Goal: Task Accomplishment & Management: Complete application form

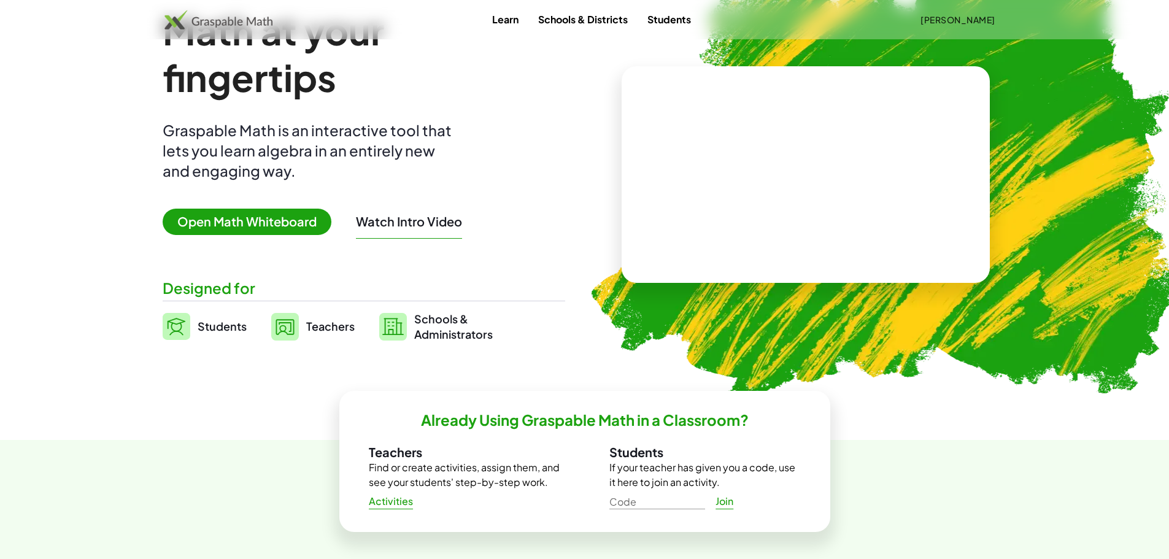
scroll to position [21, 0]
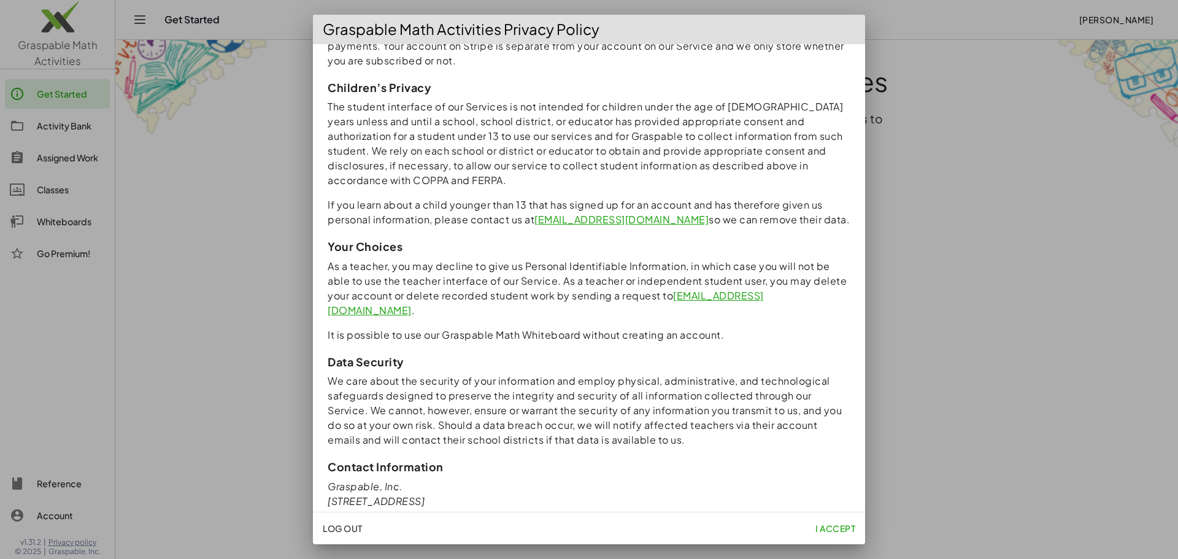
scroll to position [985, 0]
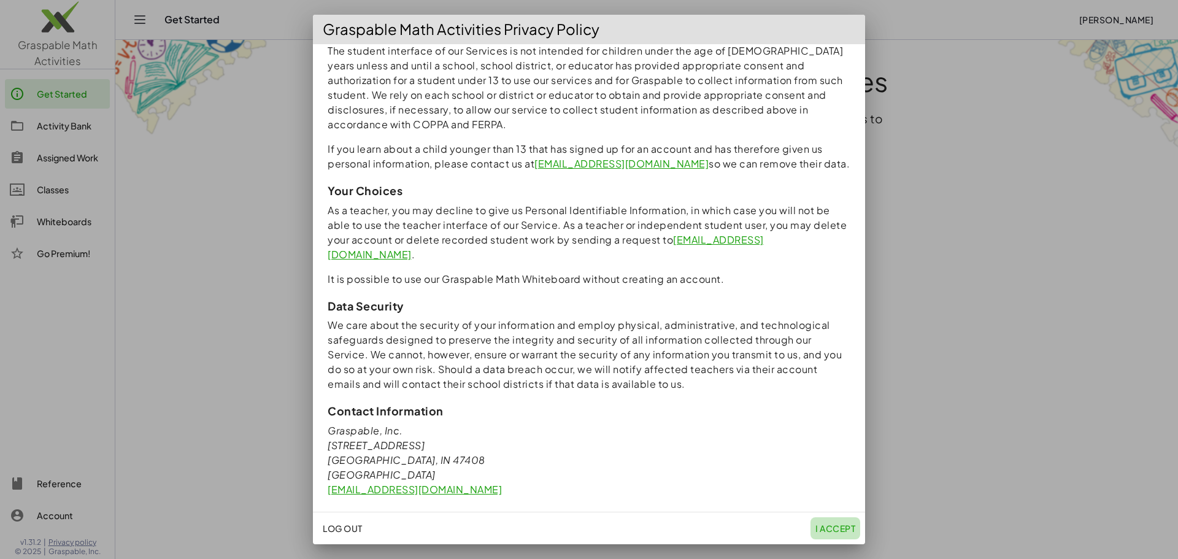
click at [829, 526] on span "I accept" at bounding box center [835, 528] width 40 height 11
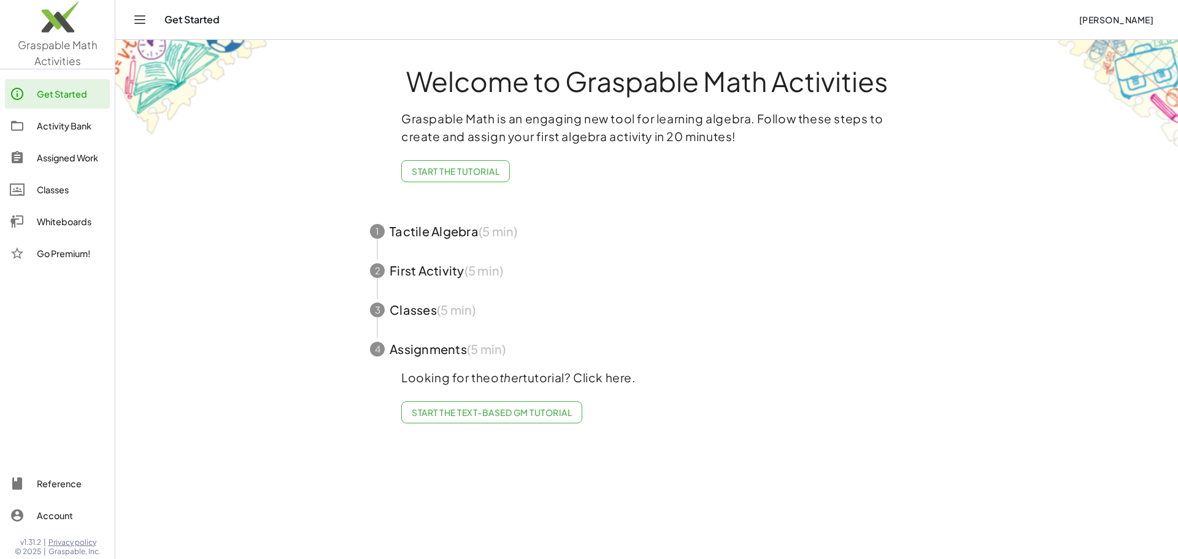
click at [66, 133] on div "Activity Bank" at bounding box center [71, 125] width 68 height 15
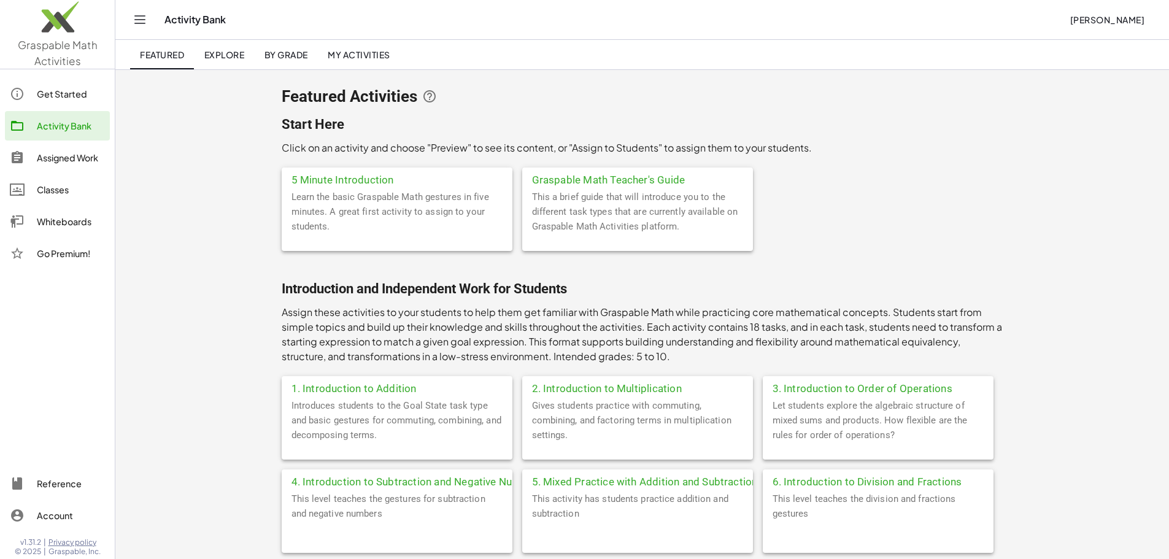
click at [765, 421] on div "Let students explore the algebraic structure of mixed sums and products. How fl…" at bounding box center [878, 428] width 231 height 61
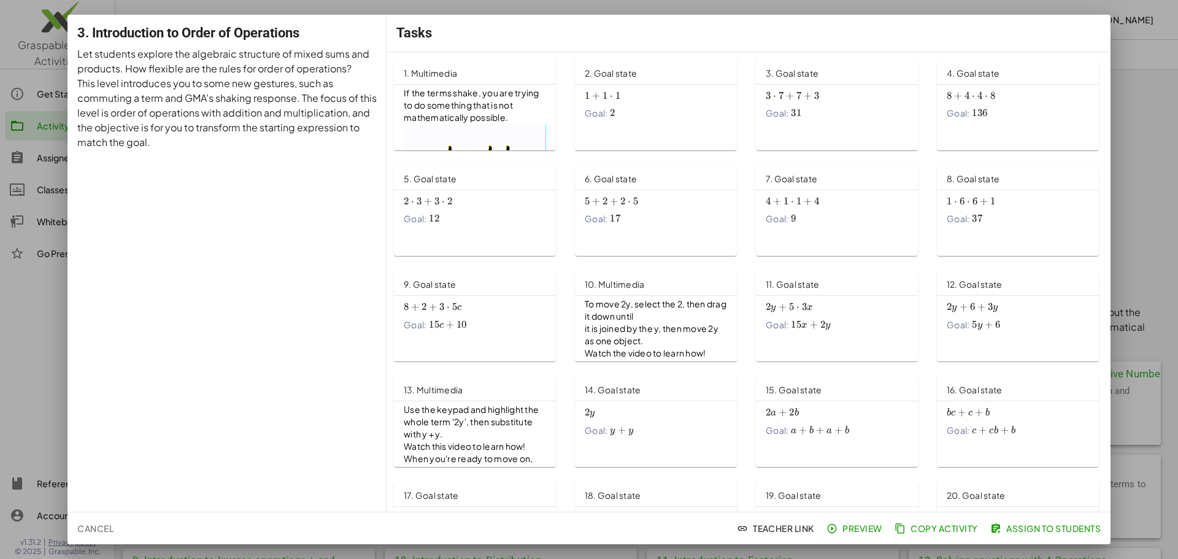
click at [929, 524] on span "Copy Activity" at bounding box center [937, 528] width 81 height 11
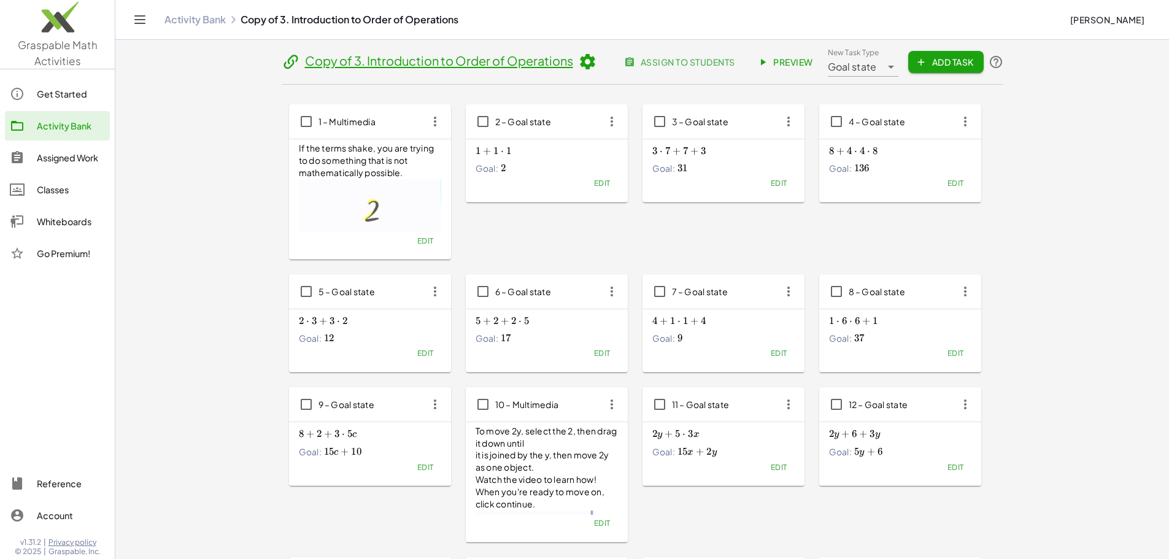
click at [734, 58] on span "assign to students" at bounding box center [680, 61] width 108 height 11
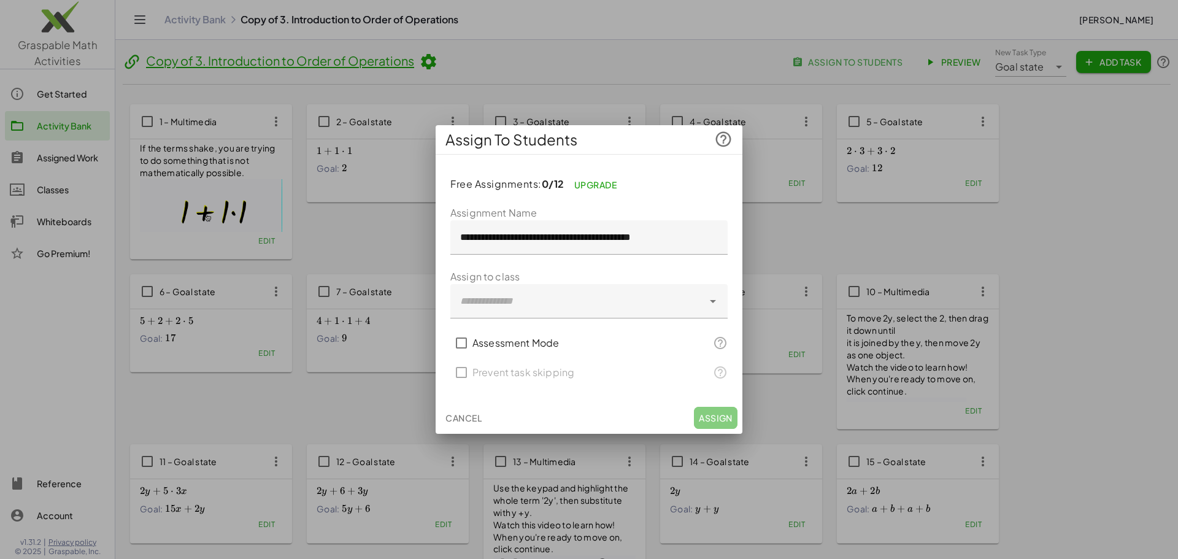
click at [470, 418] on span "Cancel" at bounding box center [463, 417] width 36 height 11
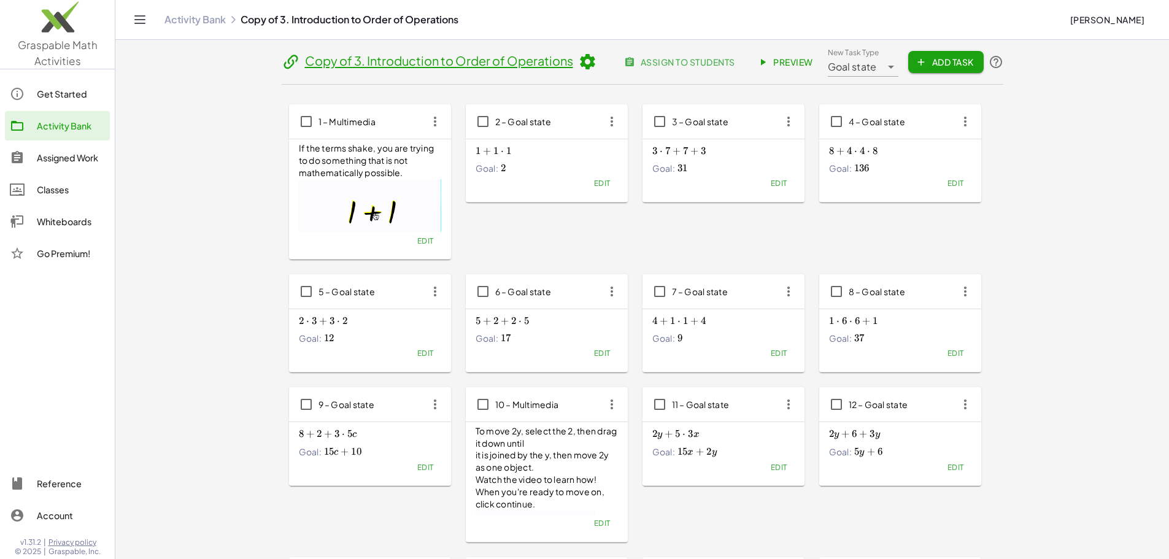
click at [578, 64] on icon at bounding box center [587, 62] width 18 height 18
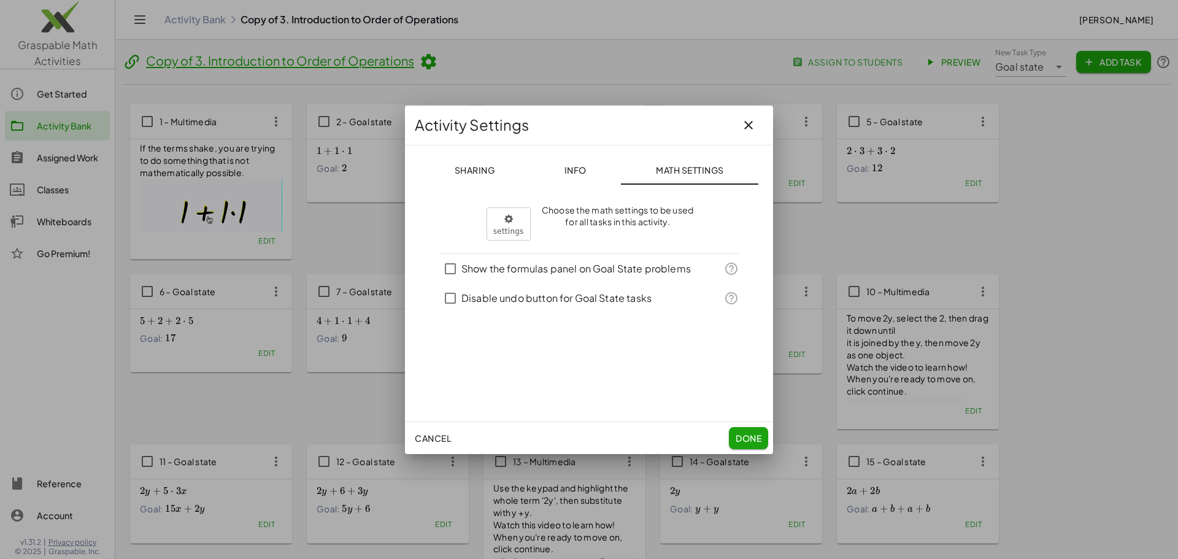
click at [357, 67] on div at bounding box center [589, 279] width 1178 height 559
click at [743, 444] on button "Done" at bounding box center [748, 438] width 39 height 22
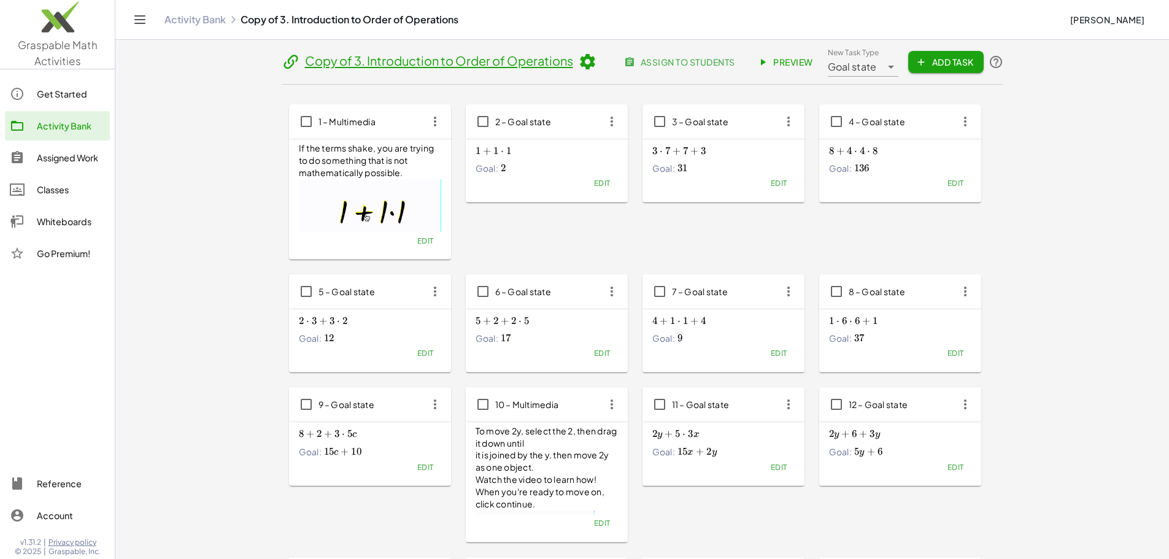
click at [305, 67] on link "Copy of 3. Introduction to Order of Operations" at bounding box center [439, 60] width 268 height 15
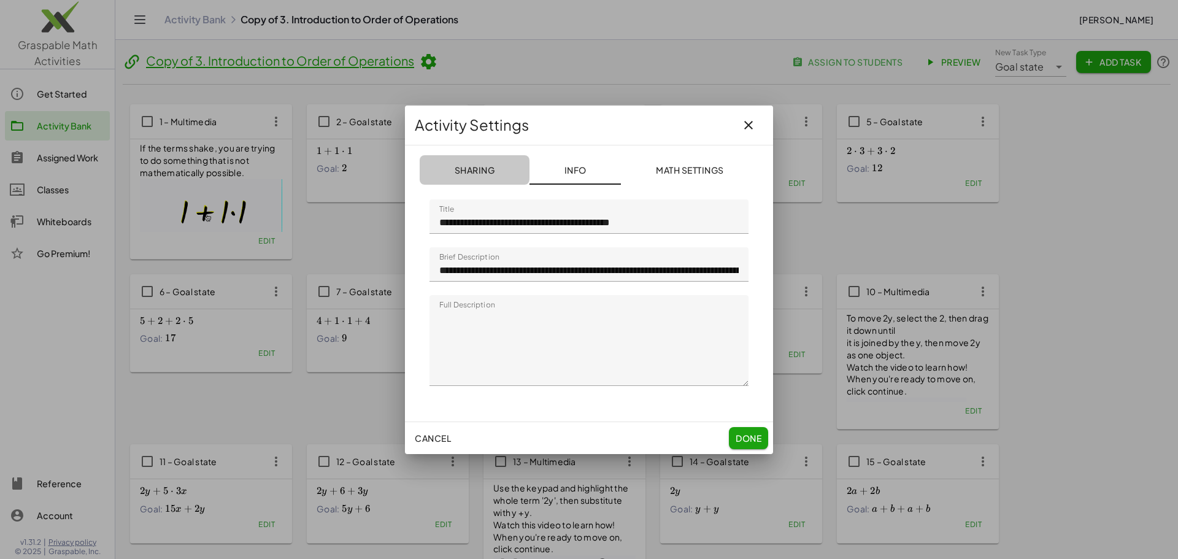
click at [471, 171] on span "Sharing" at bounding box center [474, 169] width 40 height 11
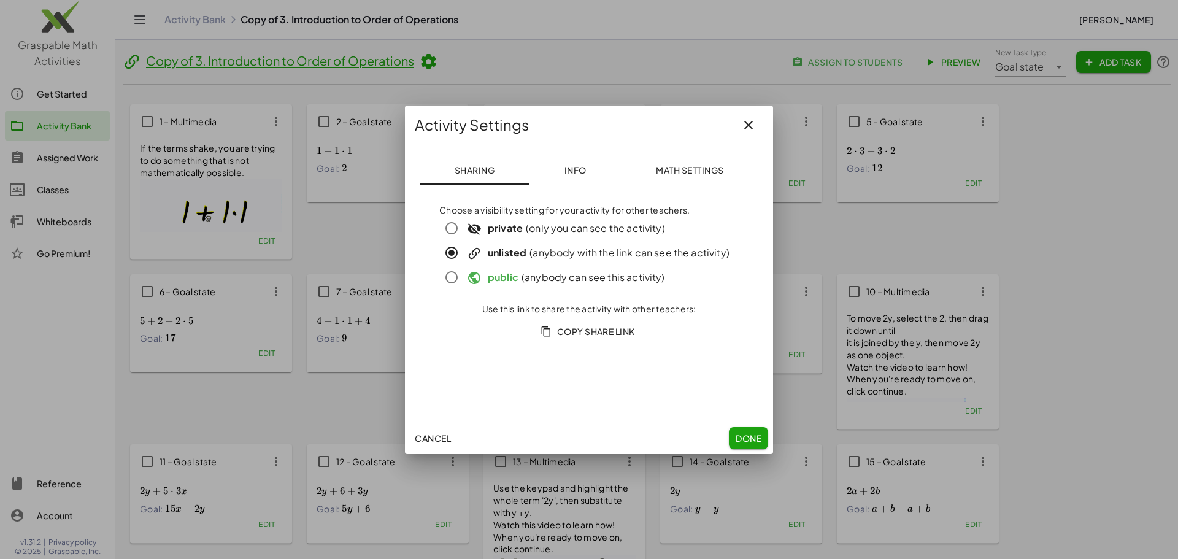
click at [597, 326] on span "Copy Share Link" at bounding box center [589, 331] width 92 height 11
click at [751, 128] on icon "button" at bounding box center [748, 125] width 15 height 15
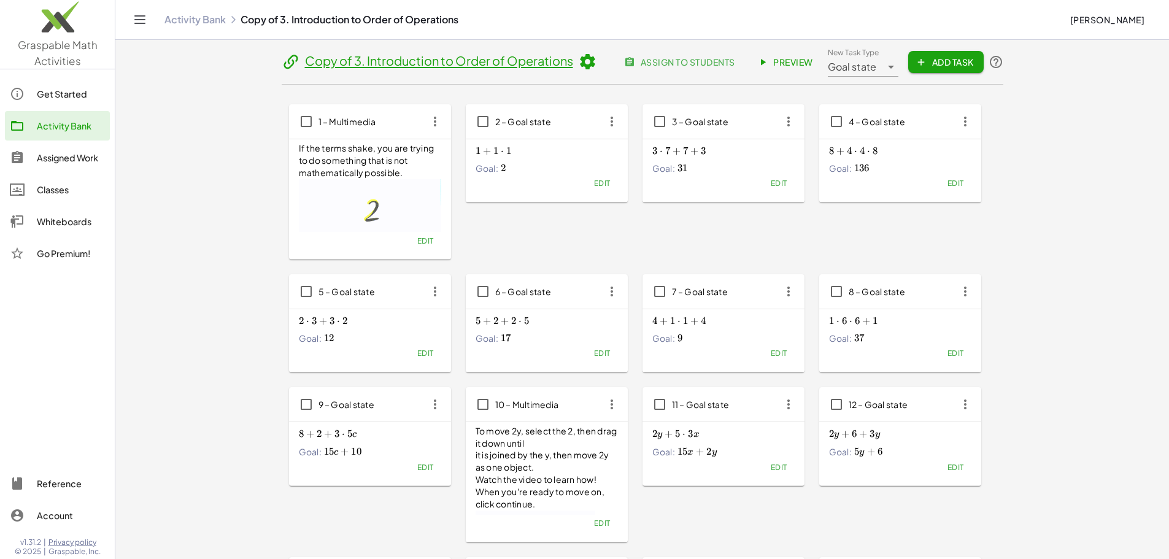
click at [734, 63] on span "assign to students" at bounding box center [680, 61] width 108 height 11
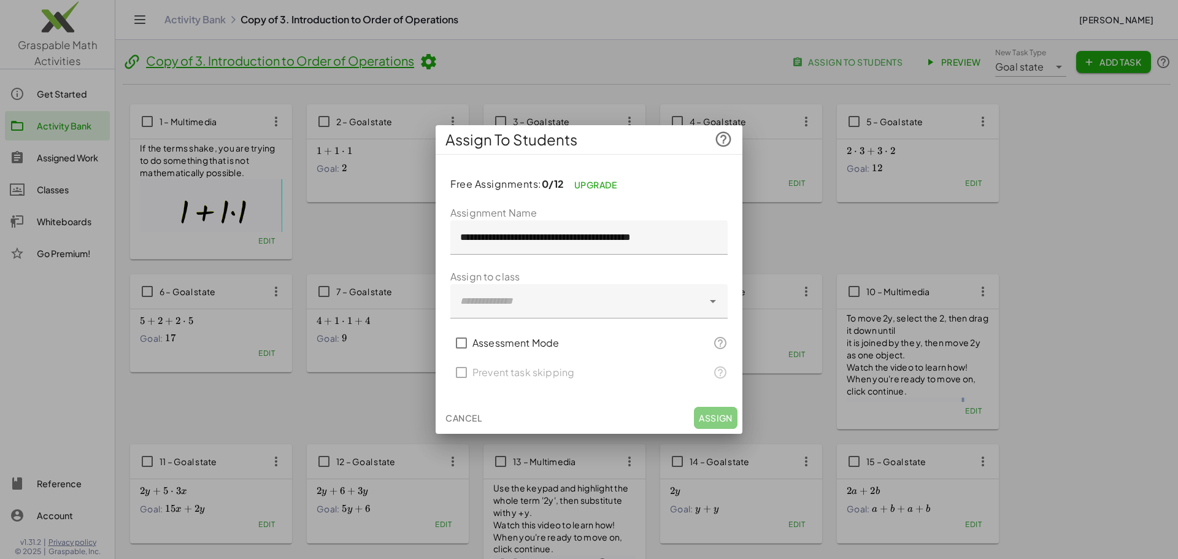
click at [538, 300] on div at bounding box center [576, 301] width 253 height 34
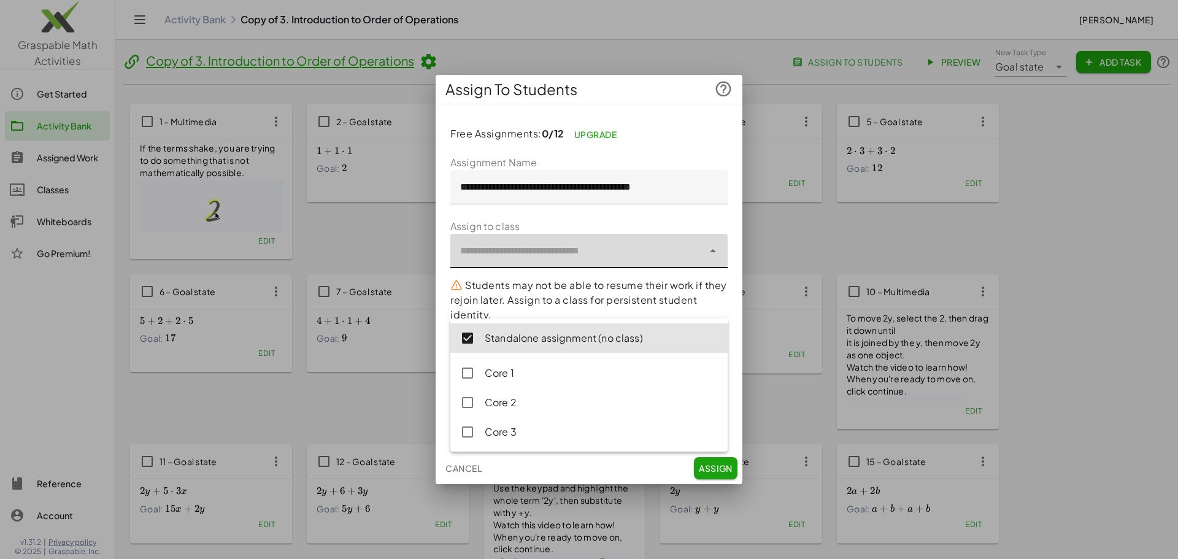
click at [539, 298] on p "Students may not be able to resume their work if they rejoin later. Assign to a…" at bounding box center [588, 300] width 277 height 44
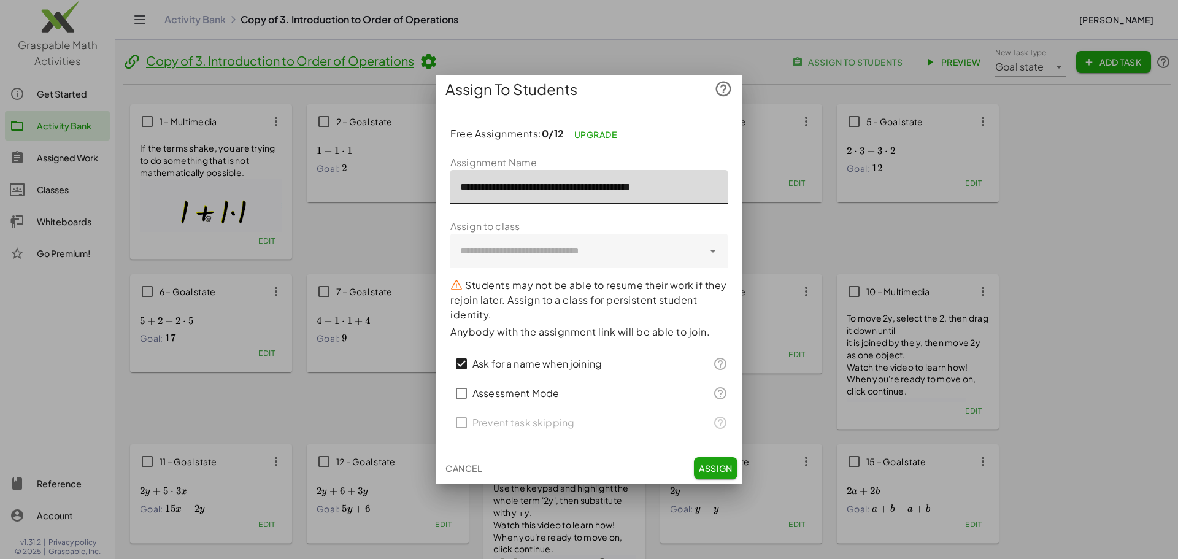
drag, startPoint x: 509, startPoint y: 190, endPoint x: 441, endPoint y: 191, distance: 67.5
click at [441, 191] on div "**********" at bounding box center [589, 283] width 307 height 338
type input "**********"
click at [708, 469] on span "Assign" at bounding box center [716, 468] width 34 height 11
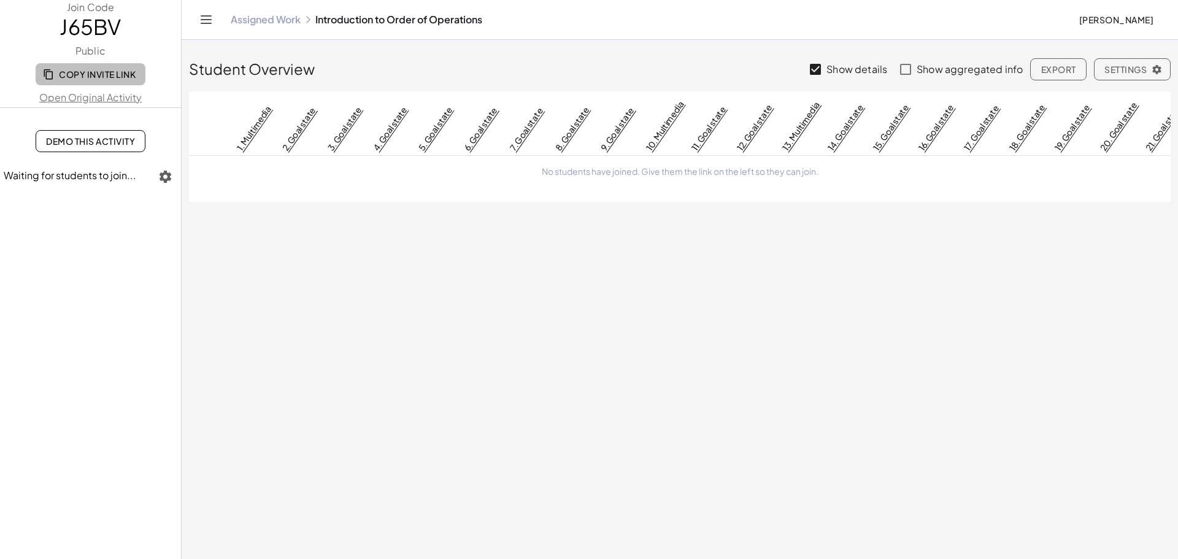
click at [93, 75] on span "Copy Invite Link" at bounding box center [90, 74] width 90 height 11
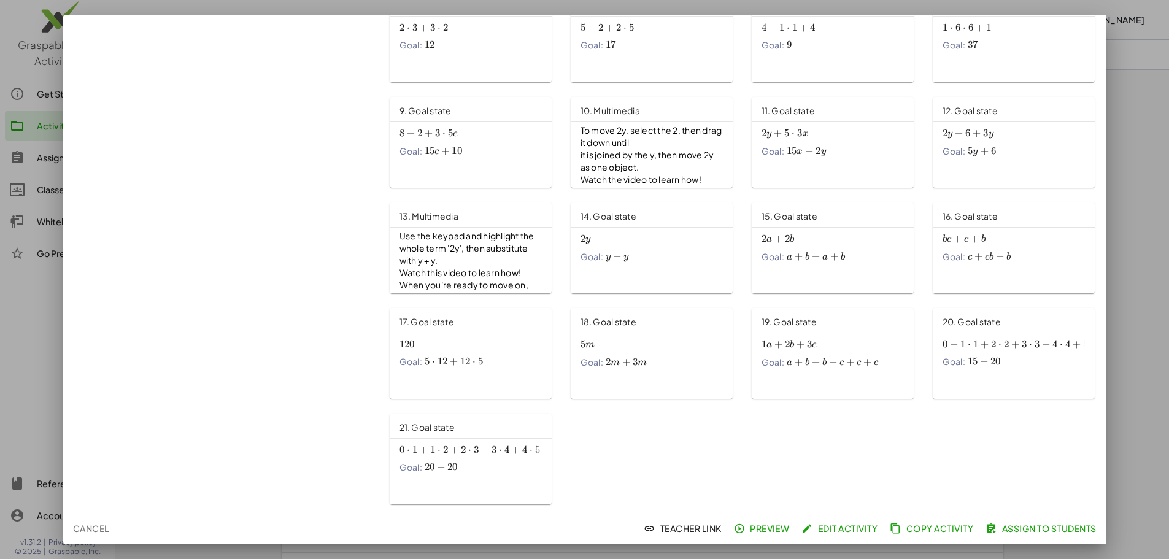
scroll to position [245, 0]
click at [767, 531] on span "Preview" at bounding box center [762, 528] width 53 height 11
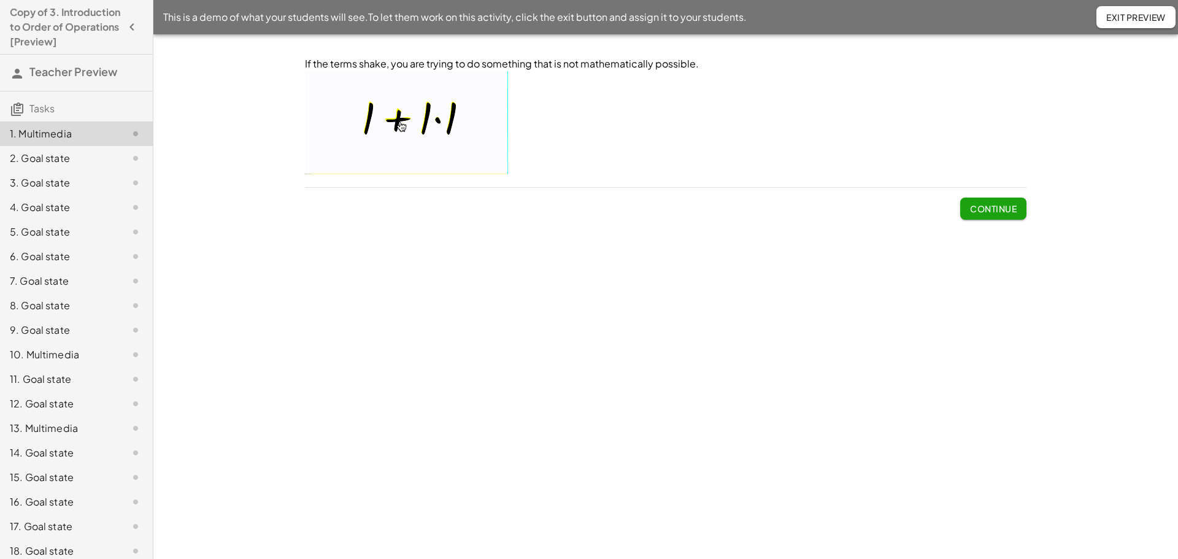
click at [997, 212] on span "Continue" at bounding box center [993, 208] width 47 height 11
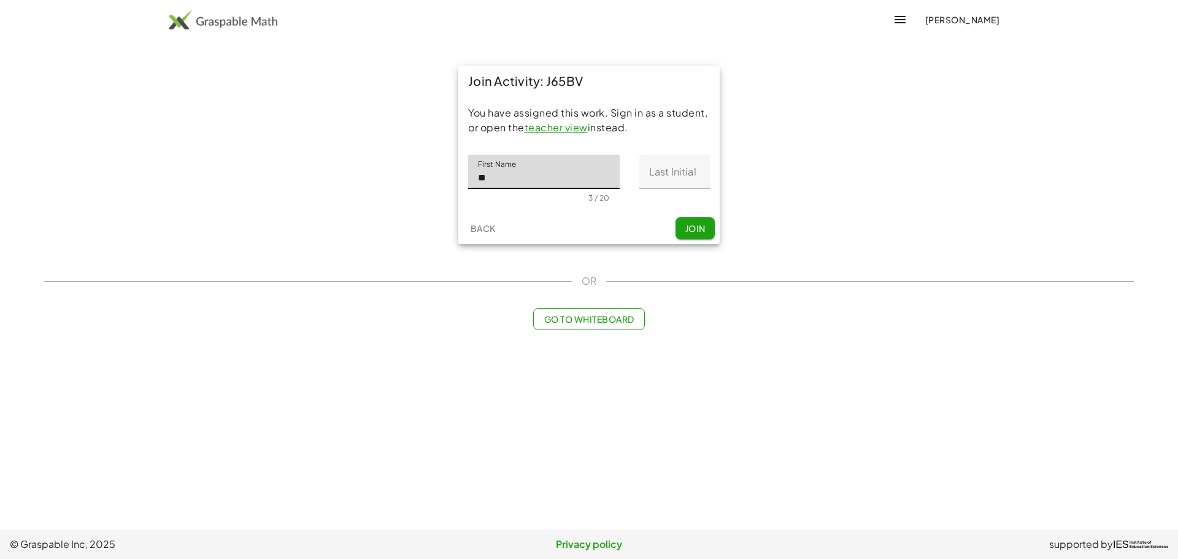
type input "*"
type input "***"
drag, startPoint x: 663, startPoint y: 155, endPoint x: 663, endPoint y: 163, distance: 8.6
click at [663, 155] on input "Last Initial" at bounding box center [674, 172] width 71 height 34
type input "*"
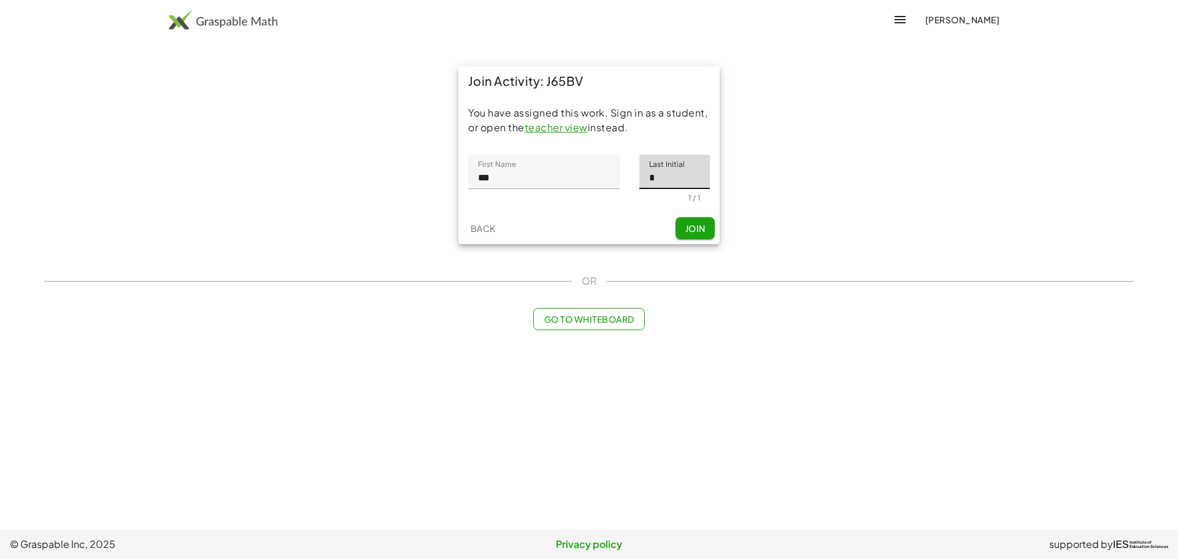
click at [688, 231] on span "Join" at bounding box center [695, 228] width 20 height 11
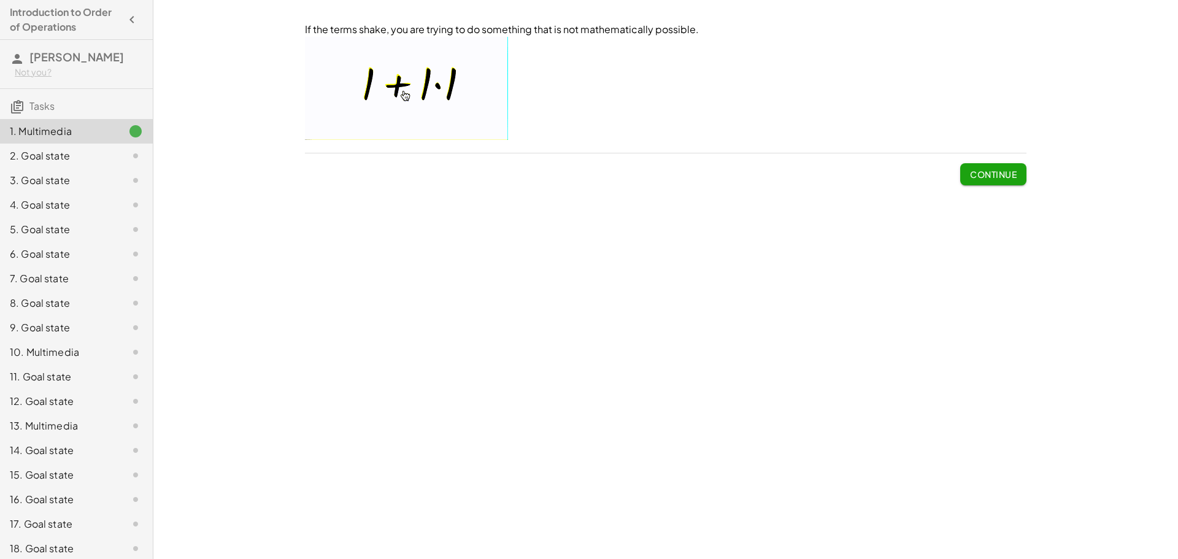
click at [444, 82] on img at bounding box center [406, 88] width 203 height 103
click at [990, 174] on span "Continue" at bounding box center [993, 174] width 47 height 11
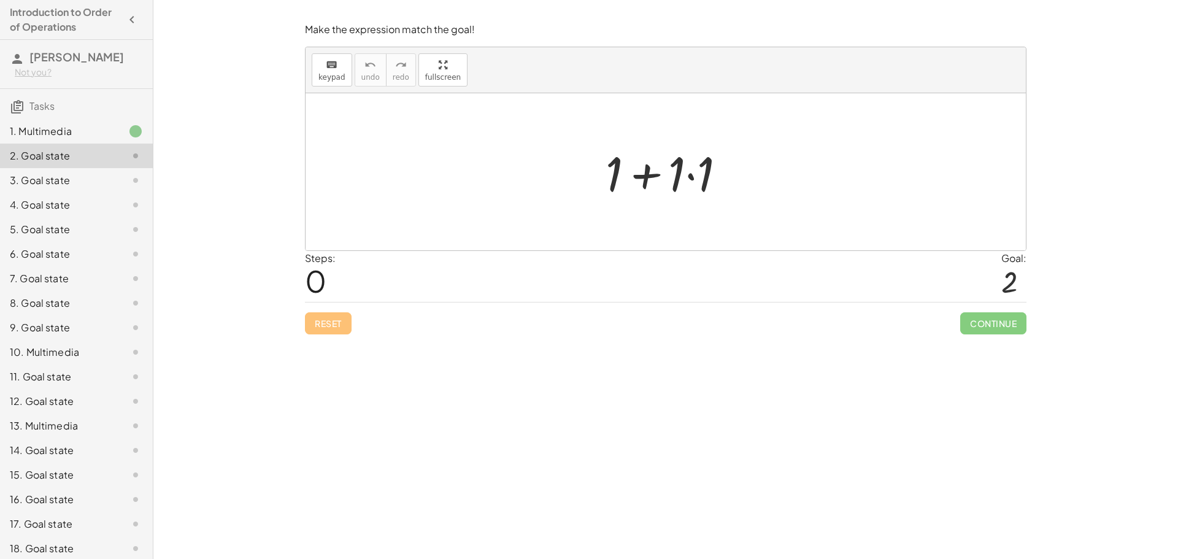
click at [691, 175] on div at bounding box center [670, 171] width 142 height 63
click at [664, 179] on div at bounding box center [669, 171] width 113 height 63
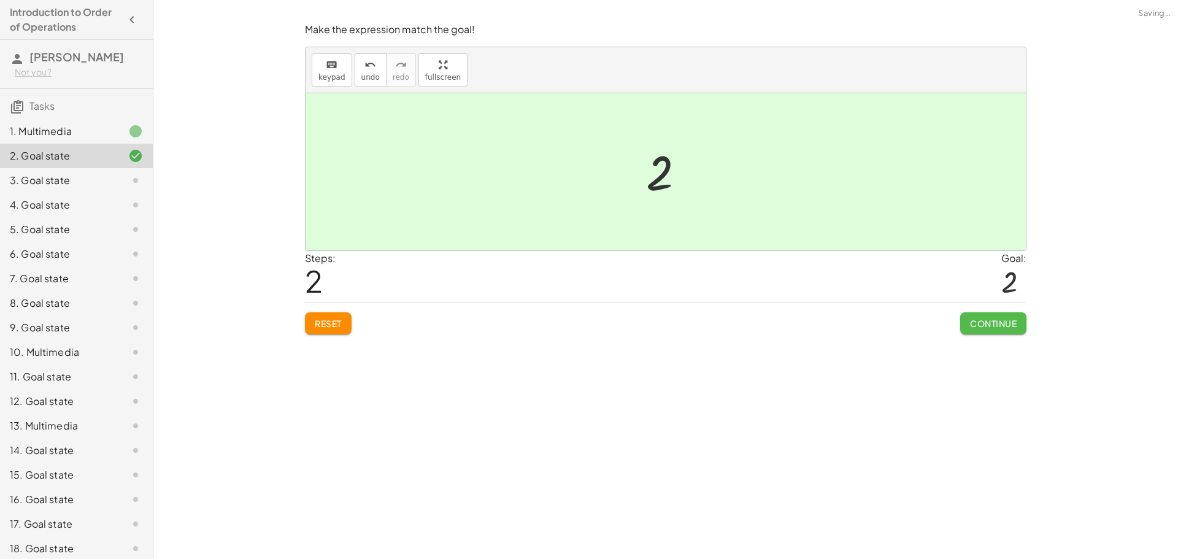
click at [980, 325] on span "Continue" at bounding box center [993, 323] width 47 height 11
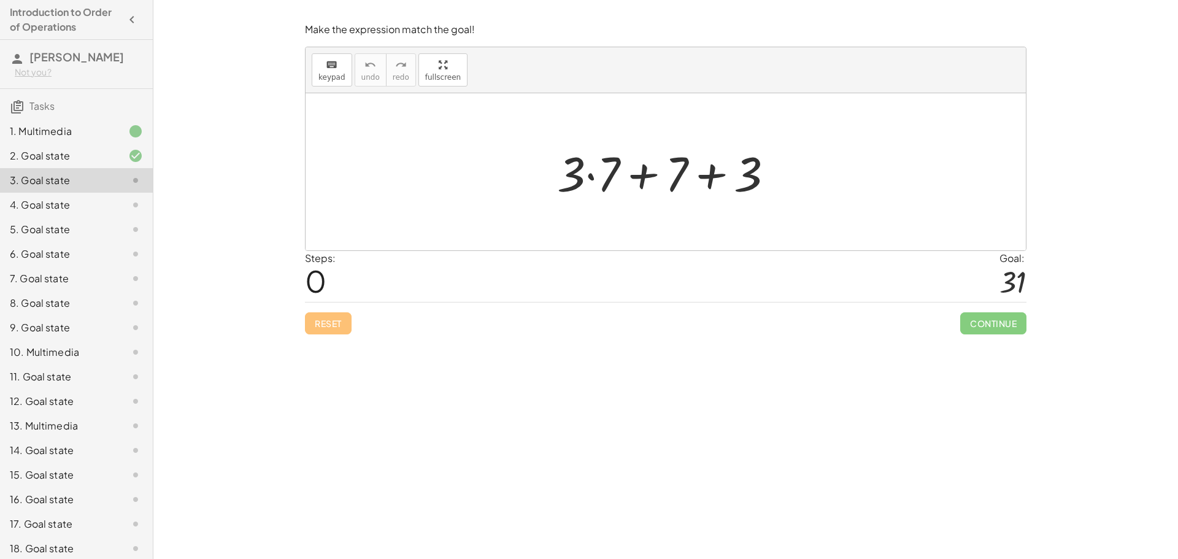
click at [590, 182] on div at bounding box center [670, 171] width 238 height 63
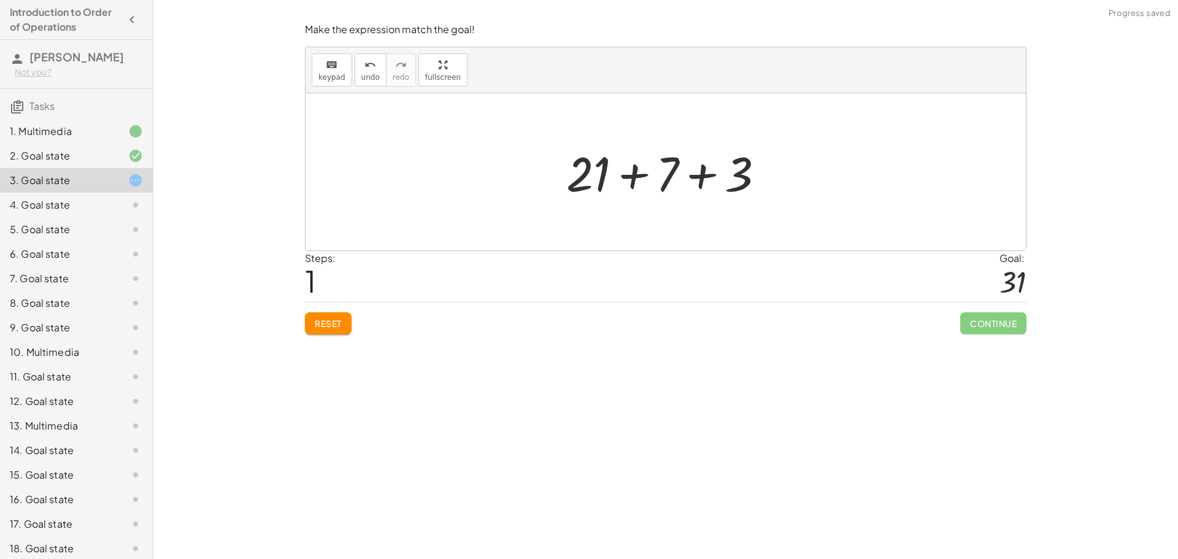
click at [636, 178] on div at bounding box center [670, 171] width 220 height 63
click at [671, 181] on div at bounding box center [670, 171] width 164 height 63
